Goal: Task Accomplishment & Management: Use online tool/utility

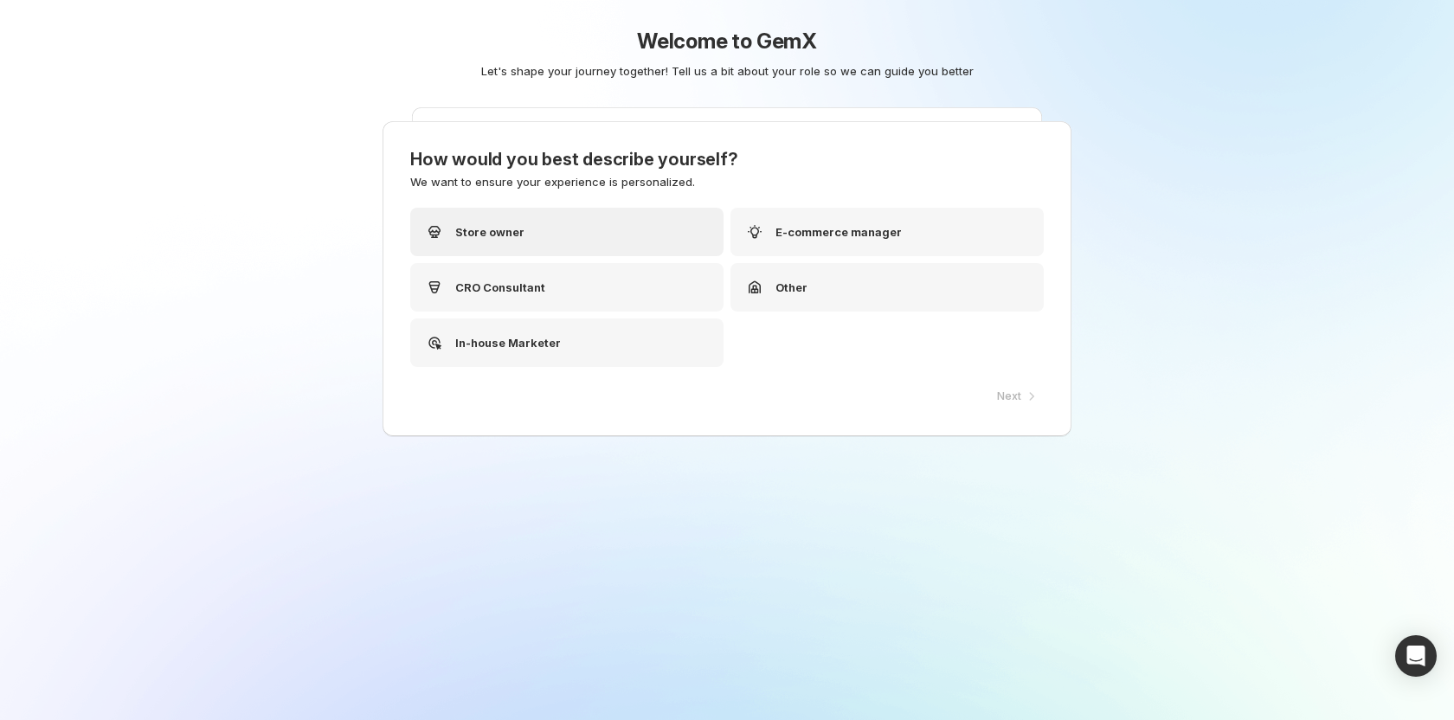
click at [525, 231] on div "Store owner" at bounding box center [566, 232] width 313 height 48
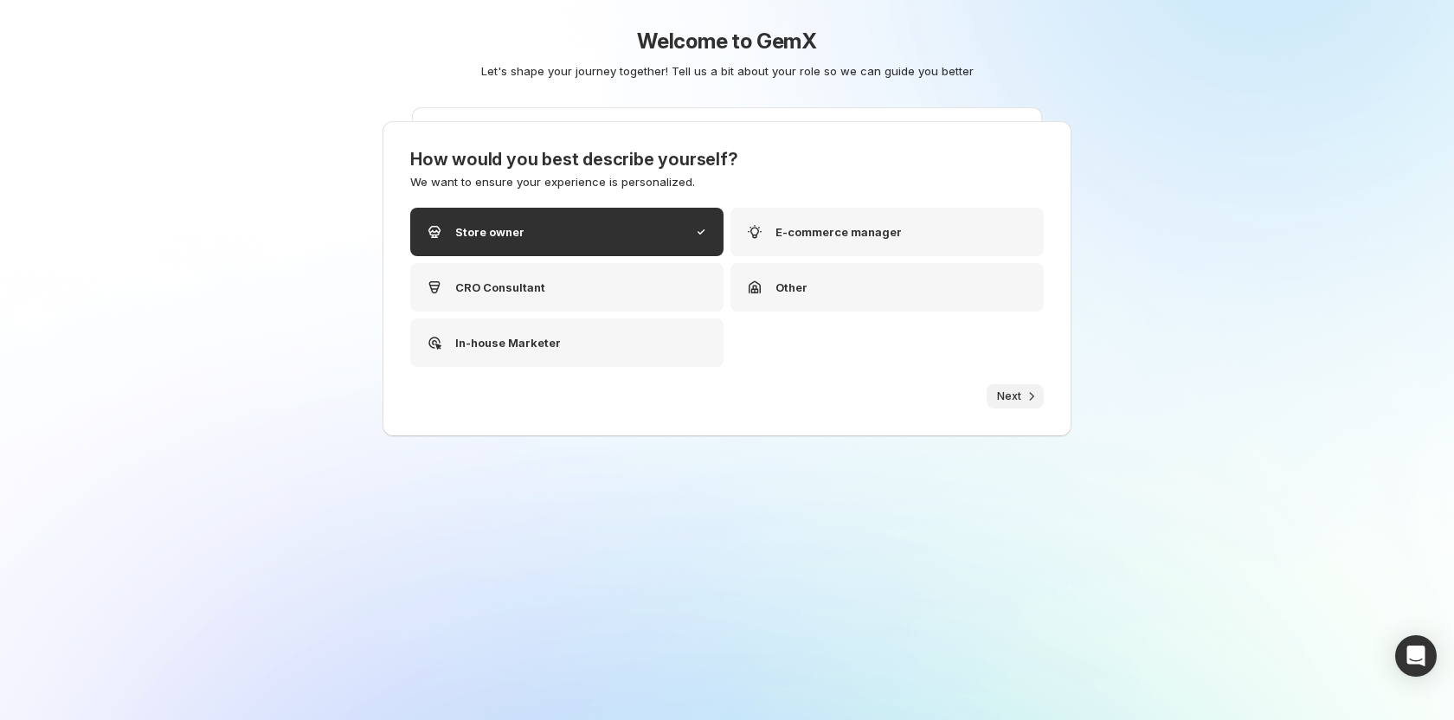
click at [997, 399] on span "Next" at bounding box center [1009, 397] width 24 height 14
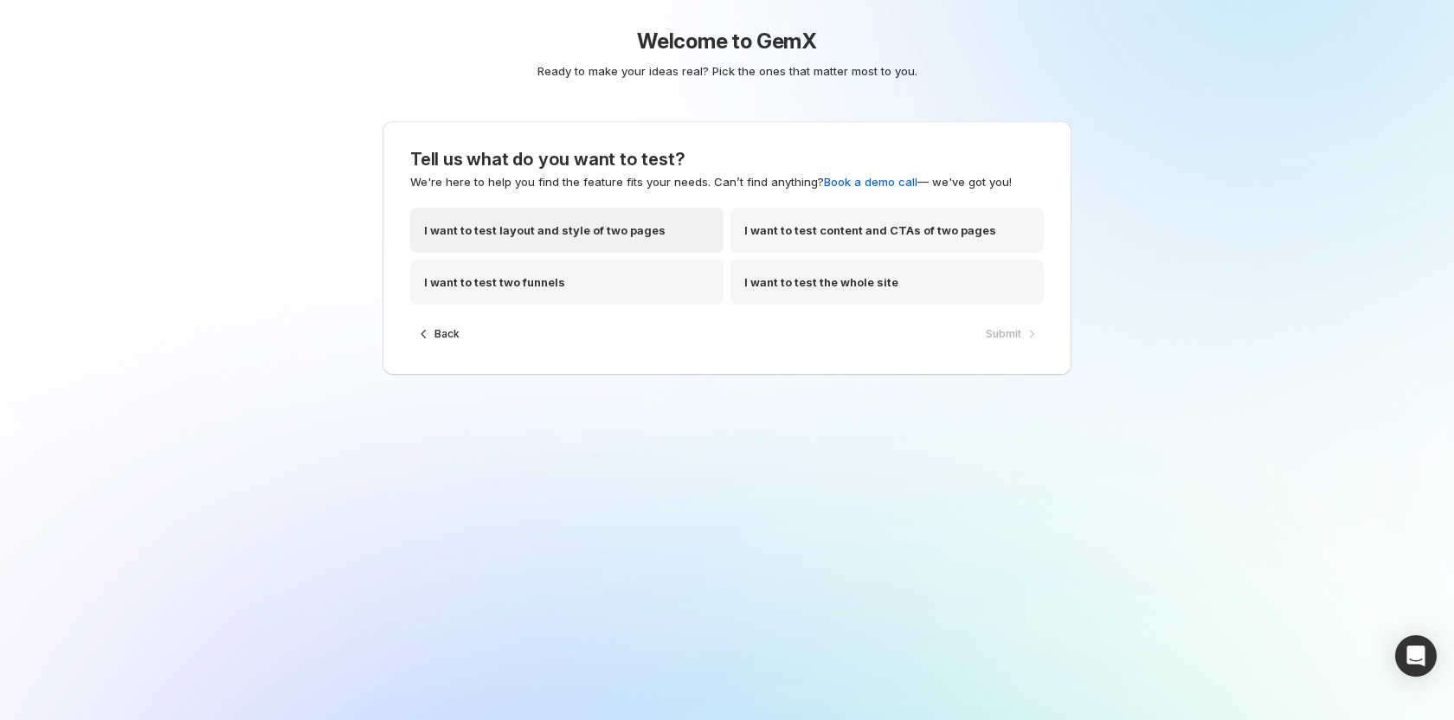
click at [631, 229] on p "I want to test layout and style of two pages" at bounding box center [545, 230] width 242 height 17
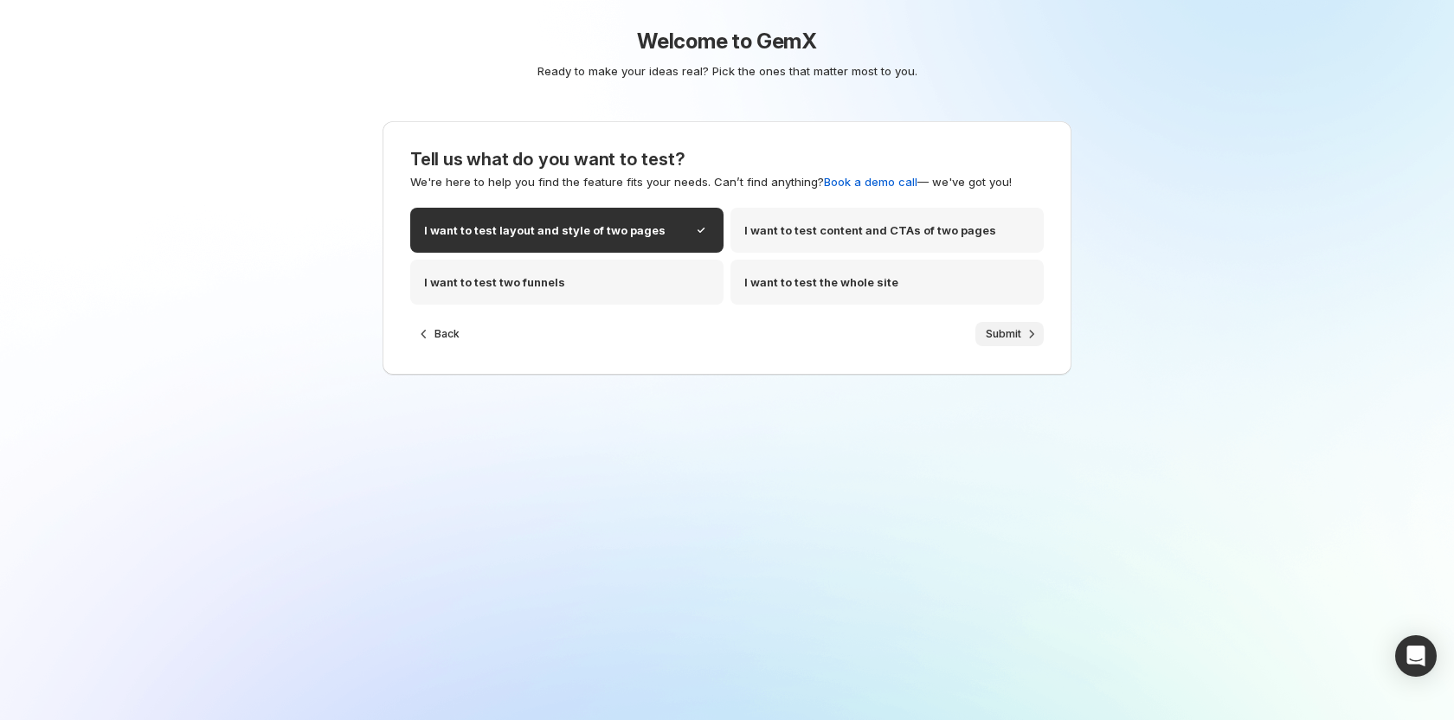
click at [1022, 332] on button "Submit" at bounding box center [1010, 334] width 68 height 24
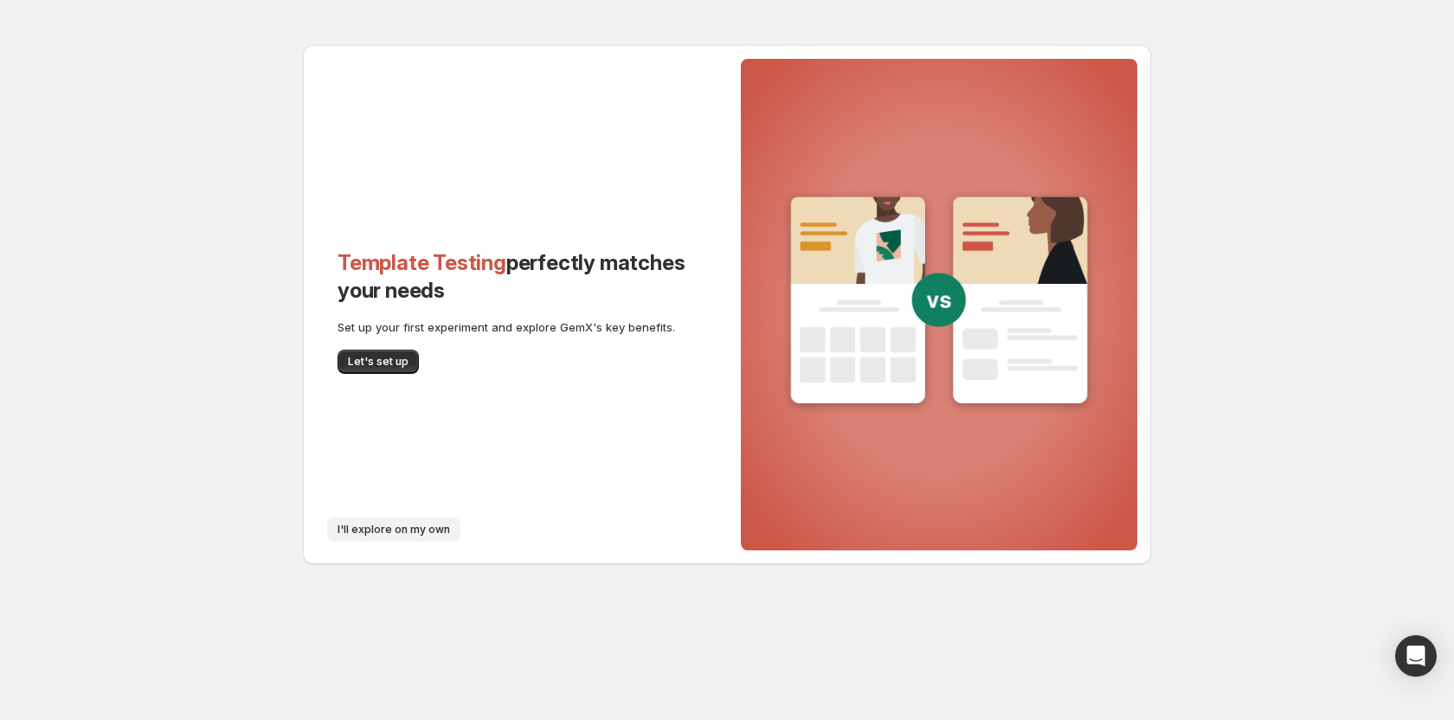
click at [398, 528] on span "I'll explore on my own" at bounding box center [394, 530] width 113 height 14
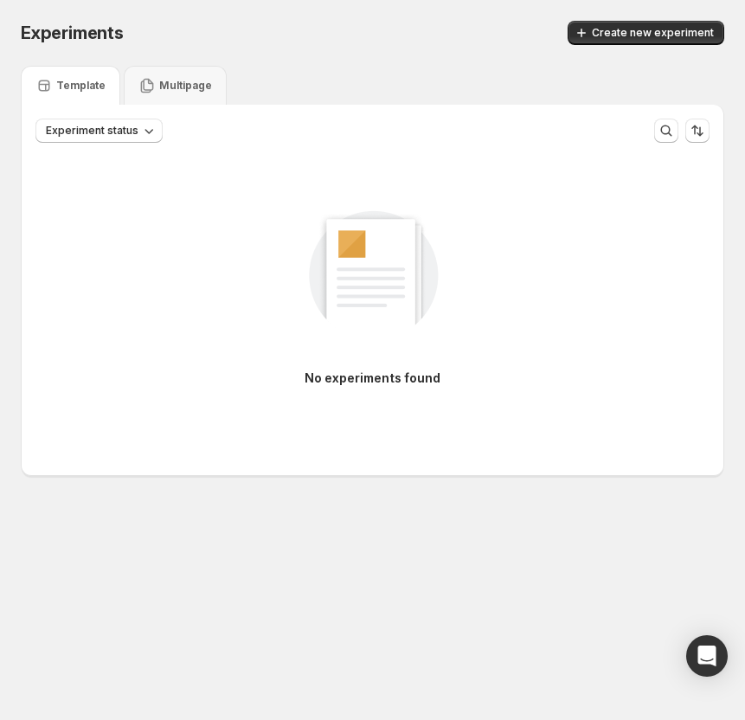
click at [575, 46] on div "Experiments. This page is ready Experiments Create new experiment" at bounding box center [373, 33] width 704 height 66
click at [621, 32] on span "Create new experiment" at bounding box center [653, 33] width 122 height 14
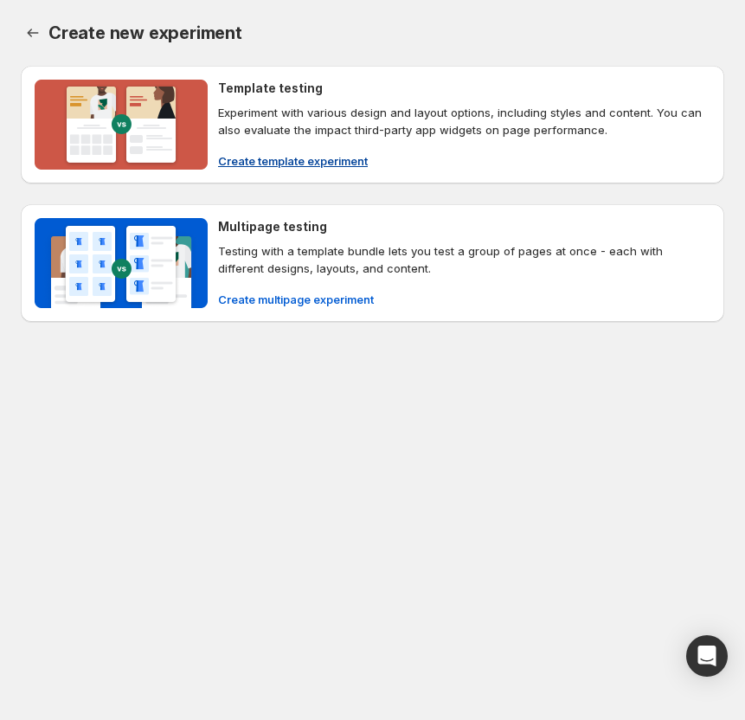
click at [271, 154] on span "Create template experiment" at bounding box center [293, 160] width 150 height 17
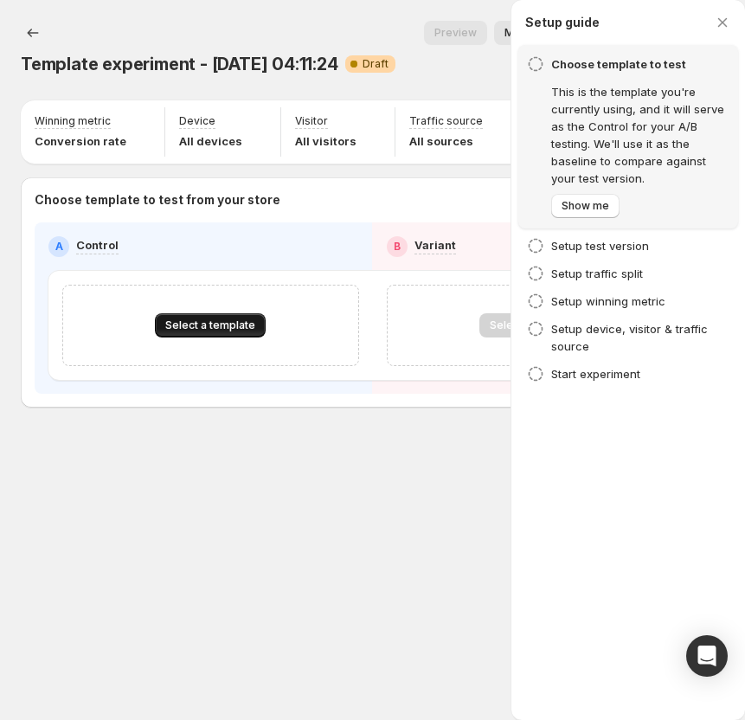
click at [233, 329] on span "Select a template" at bounding box center [210, 326] width 90 height 14
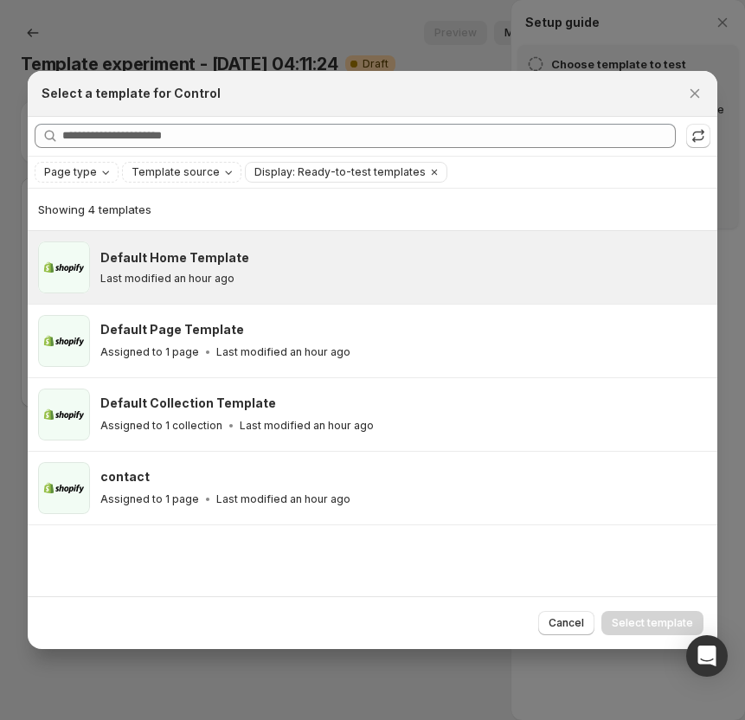
click at [252, 280] on div "Last modified an hour ago" at bounding box center [401, 279] width 602 height 14
click at [629, 621] on span "Select template" at bounding box center [652, 623] width 81 height 14
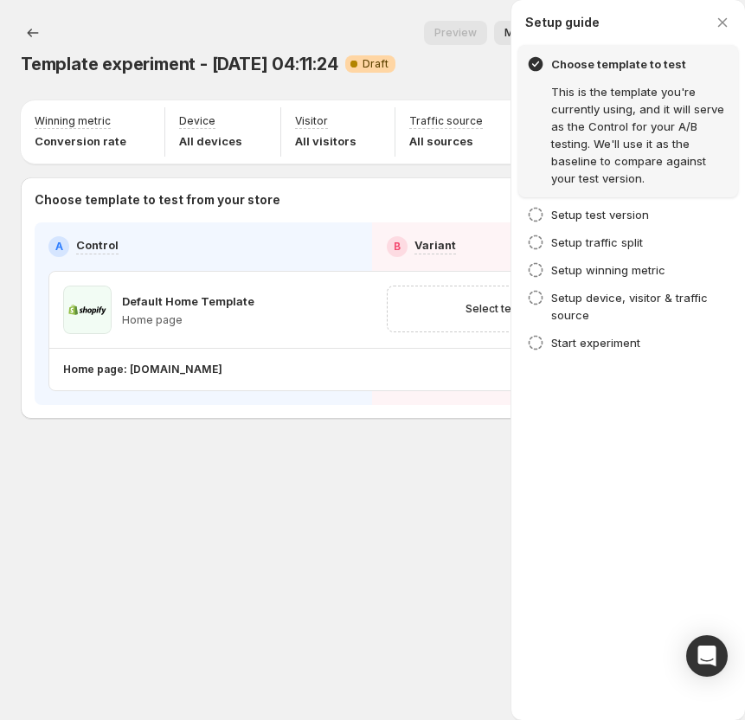
click at [286, 539] on div "Template experiment - Oct 10, 04:11:24. This page is ready Template experiment …" at bounding box center [372, 360] width 745 height 720
